Goal: Find specific page/section: Find specific page/section

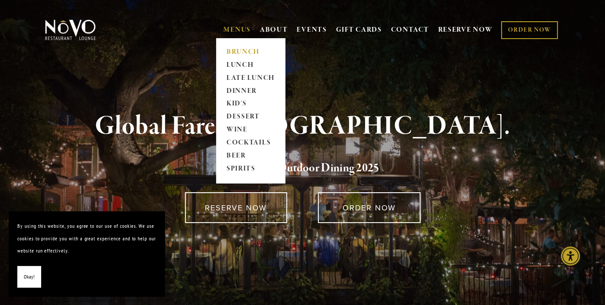
click at [243, 53] on link "BRUNCH" at bounding box center [251, 51] width 54 height 13
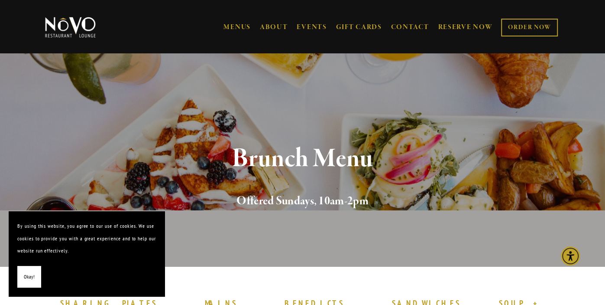
scroll to position [213, 0]
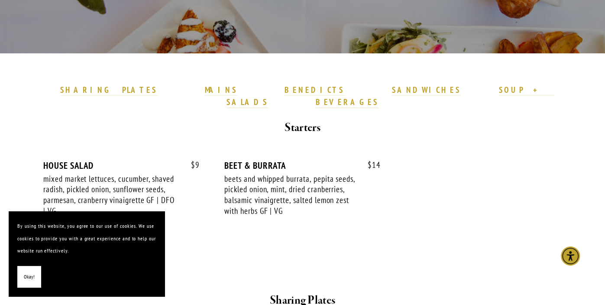
drag, startPoint x: 24, startPoint y: 274, endPoint x: 45, endPoint y: 263, distance: 23.5
click at [25, 273] on span "Okay!" at bounding box center [29, 276] width 11 height 13
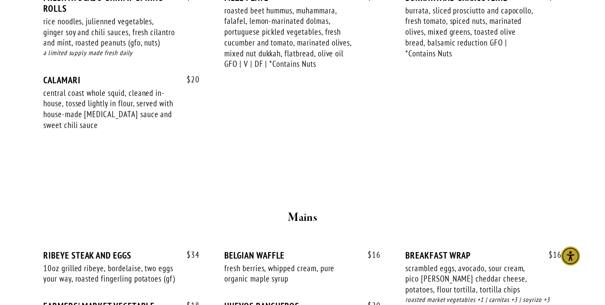
scroll to position [426, 0]
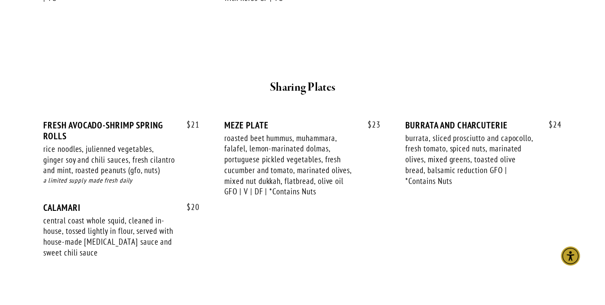
click at [524, 291] on div at bounding box center [303, 289] width 502 height 15
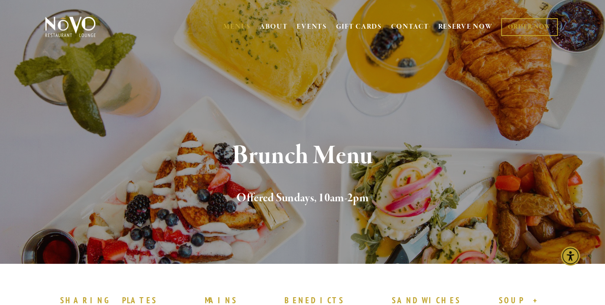
scroll to position [0, 0]
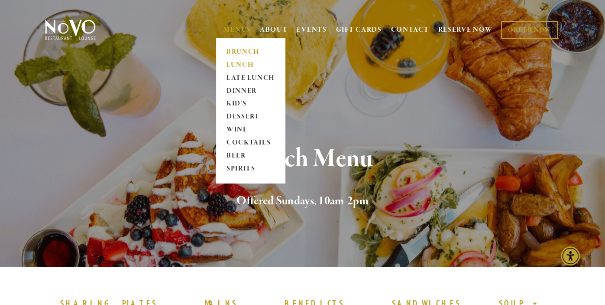
click at [245, 67] on link "LUNCH" at bounding box center [251, 64] width 54 height 13
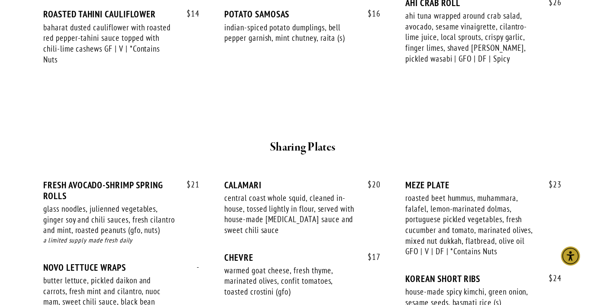
scroll to position [497, 0]
